Goal: Find specific page/section: Find specific page/section

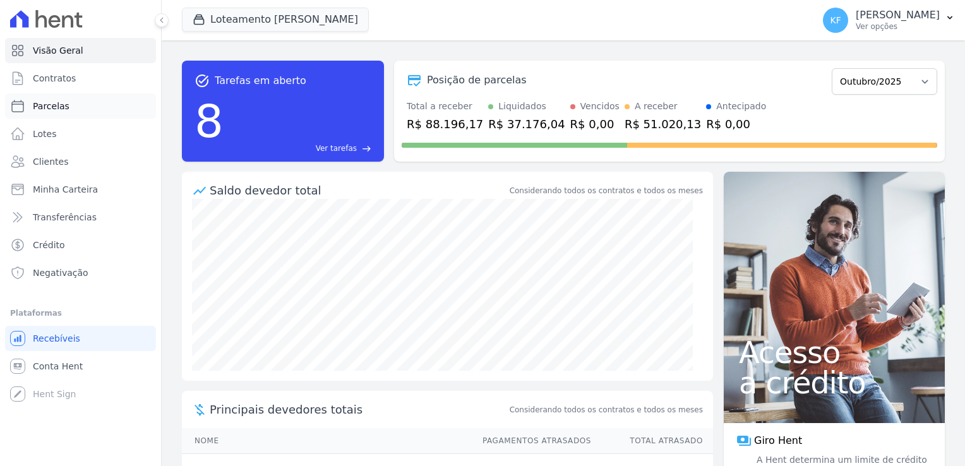
click at [46, 110] on span "Parcelas" at bounding box center [51, 106] width 37 height 13
select select
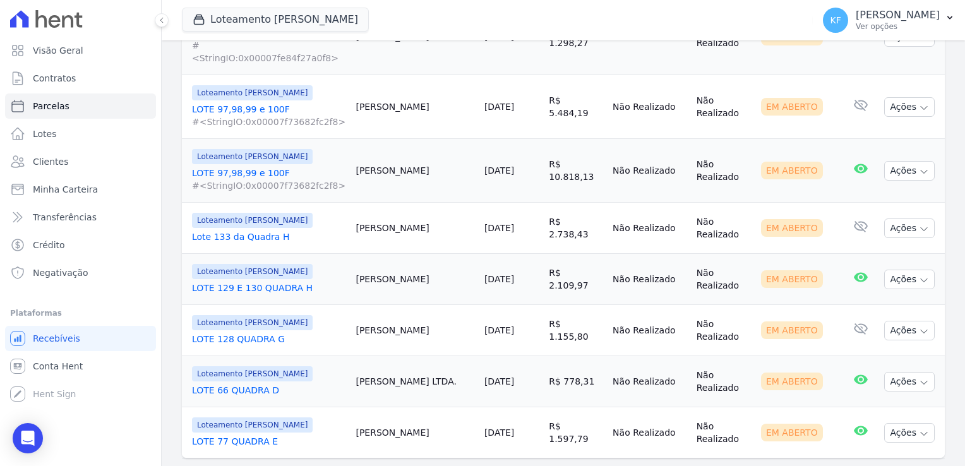
scroll to position [1289, 0]
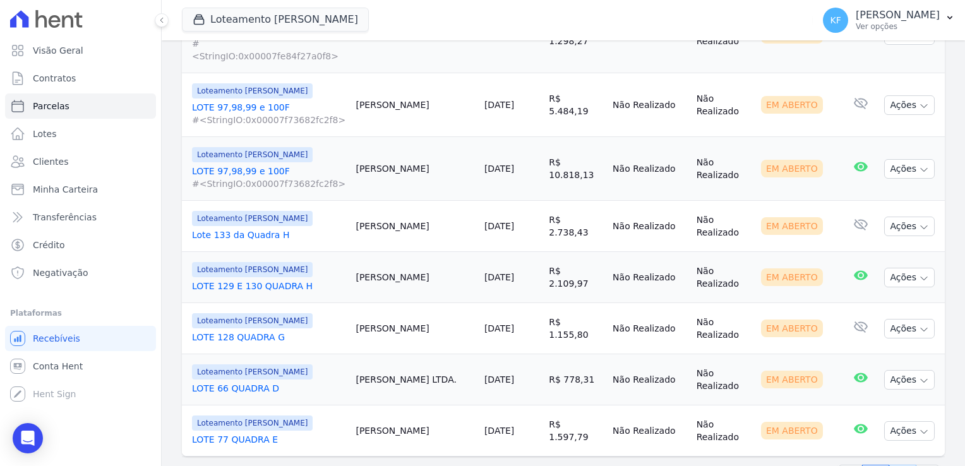
select select
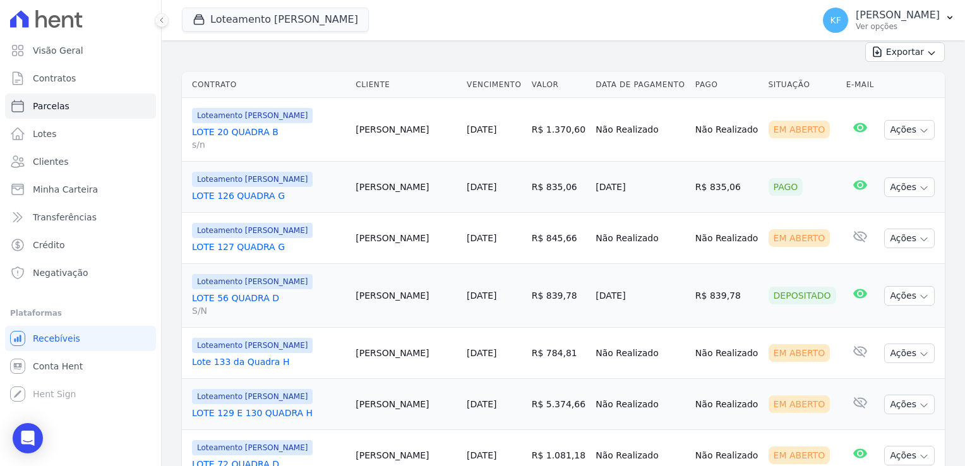
scroll to position [293, 0]
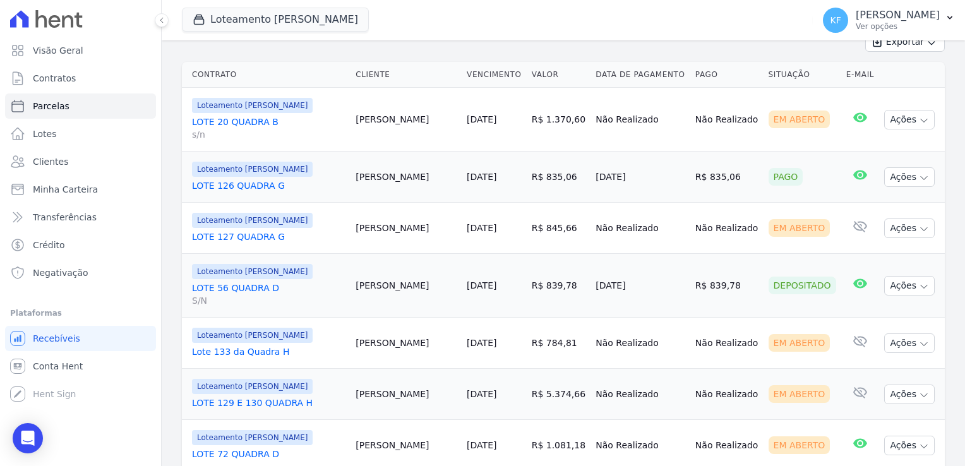
click at [240, 187] on td "Loteamento [PERSON_NAME] LOTE 126 QUADRA G" at bounding box center [266, 177] width 169 height 51
click at [240, 184] on link "LOTE 126 QUADRA G" at bounding box center [268, 185] width 153 height 13
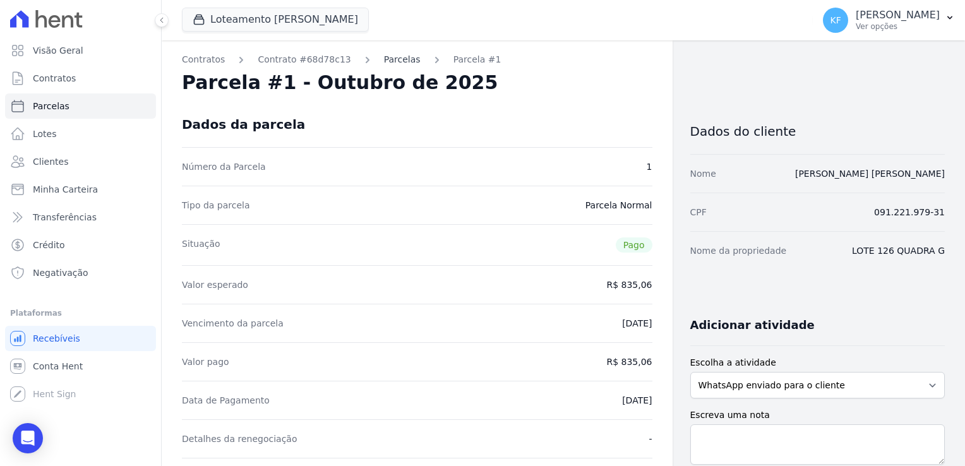
click at [384, 64] on link "Parcelas" at bounding box center [402, 59] width 37 height 13
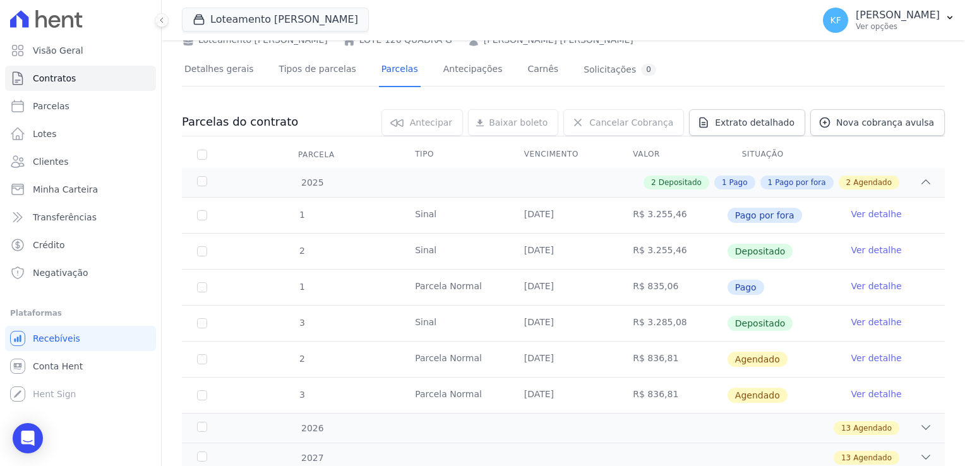
scroll to position [68, 0]
